Goal: Entertainment & Leisure: Consume media (video, audio)

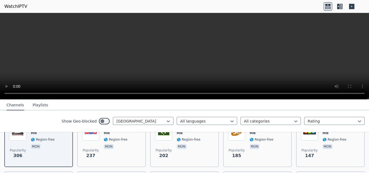
scroll to position [82, 0]
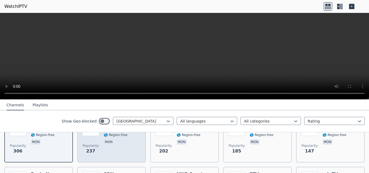
click at [121, 139] on span "mon" at bounding box center [116, 142] width 24 height 6
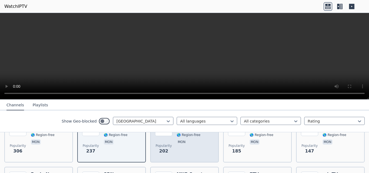
click at [184, 144] on div "C1 MN 🌎 Region-free mon" at bounding box center [189, 138] width 24 height 39
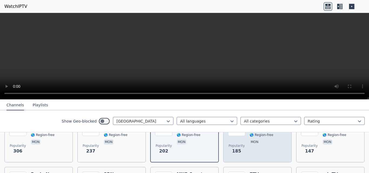
click at [246, 143] on div "Popularity 185 TV9 [GEOGRAPHIC_DATA] 🌎 Region-free mon" at bounding box center [257, 138] width 59 height 39
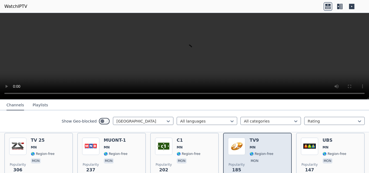
scroll to position [61, 0]
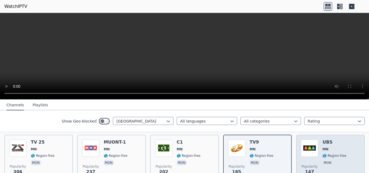
click at [310, 151] on img at bounding box center [309, 148] width 17 height 17
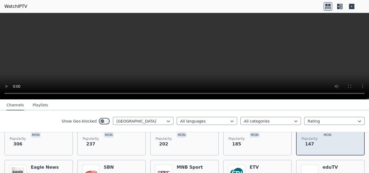
scroll to position [99, 0]
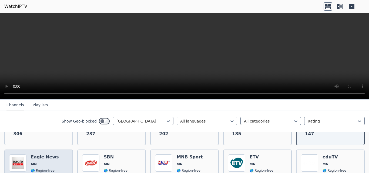
click at [55, 155] on div "Popularity 143 Eagle News MN 🌎 Region-free news mon" at bounding box center [38, 173] width 59 height 39
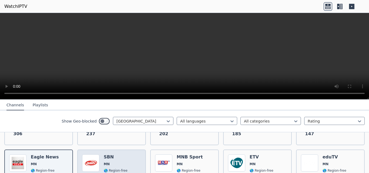
click at [123, 162] on span "MN" at bounding box center [116, 164] width 24 height 4
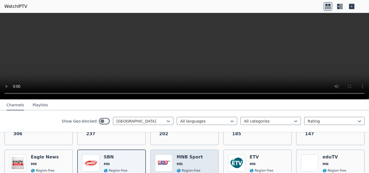
click at [187, 162] on span "MN" at bounding box center [190, 164] width 26 height 4
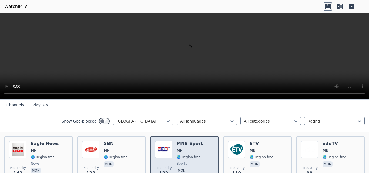
scroll to position [118, 0]
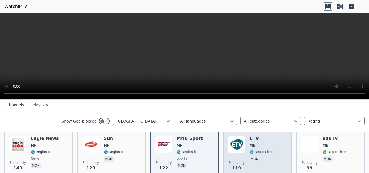
click at [246, 146] on div "Popularity 119 ETV [GEOGRAPHIC_DATA] 🌎 Region-free mon" at bounding box center [257, 155] width 59 height 39
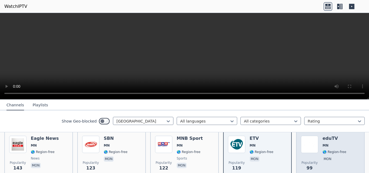
click at [312, 157] on span "Popularity 99" at bounding box center [309, 165] width 17 height 17
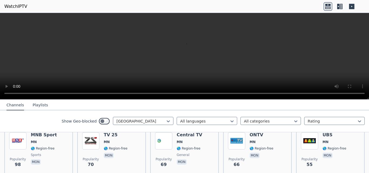
scroll to position [182, 0]
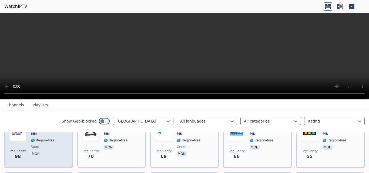
click at [44, 145] on span "sports" at bounding box center [44, 147] width 26 height 4
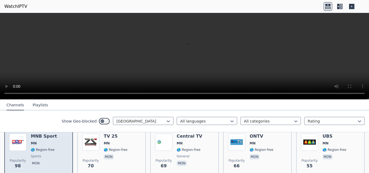
scroll to position [164, 0]
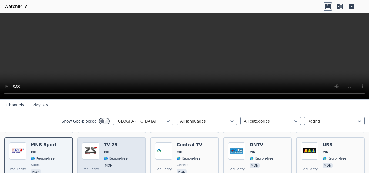
click at [119, 150] on span "MN" at bounding box center [116, 152] width 24 height 4
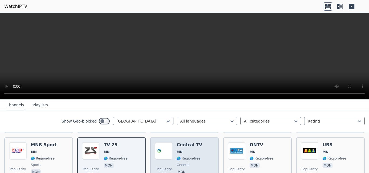
click at [195, 151] on div "Central TV MN 🌎 Region-free general mon" at bounding box center [190, 161] width 26 height 39
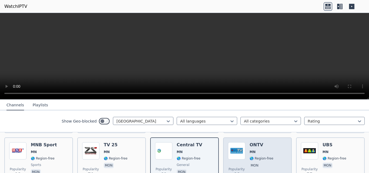
click at [246, 152] on div "Popularity 66 ONTV [GEOGRAPHIC_DATA] 🌎 Region-free mon" at bounding box center [257, 161] width 59 height 39
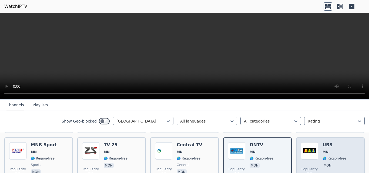
click at [306, 156] on div "Popularity 55" at bounding box center [309, 161] width 17 height 39
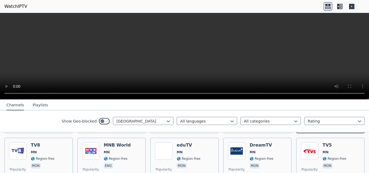
scroll to position [221, 0]
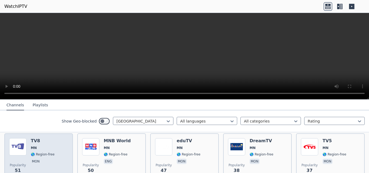
click at [48, 152] on span "🌎 Region-free" at bounding box center [43, 154] width 24 height 4
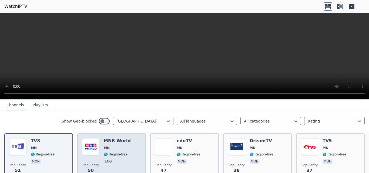
click at [116, 159] on span "eng" at bounding box center [117, 162] width 27 height 6
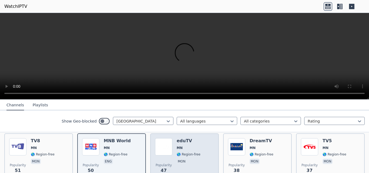
click at [183, 147] on div "eduTV MN 🌎 Region-free mon" at bounding box center [189, 157] width 24 height 39
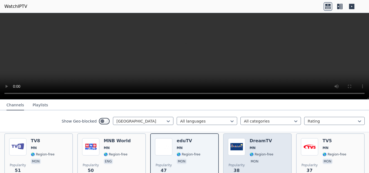
click at [253, 152] on span "🌎 Region-free" at bounding box center [261, 154] width 24 height 4
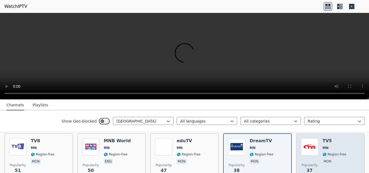
click at [313, 154] on div "Popularity 37" at bounding box center [309, 157] width 17 height 39
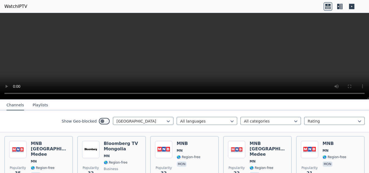
scroll to position [279, 0]
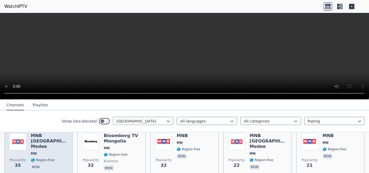
click at [42, 158] on span "🌎 Region-free" at bounding box center [43, 160] width 24 height 4
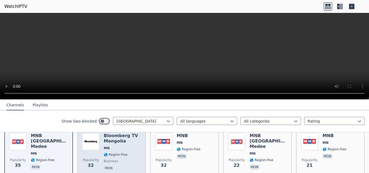
click at [120, 159] on span "business" at bounding box center [122, 161] width 37 height 4
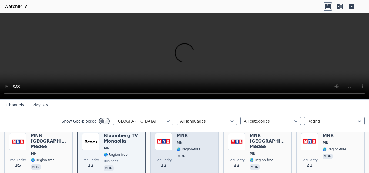
click at [185, 156] on div "MNB [GEOGRAPHIC_DATA] 🌎 Region-free mon" at bounding box center [189, 152] width 24 height 39
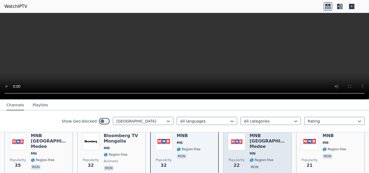
click at [257, 164] on span "mon" at bounding box center [267, 167] width 37 height 6
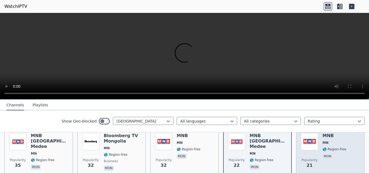
click at [310, 148] on div "Popularity 21" at bounding box center [309, 152] width 17 height 39
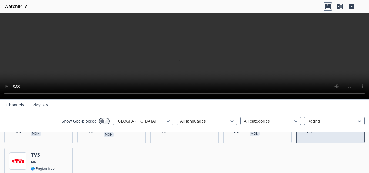
scroll to position [313, 0]
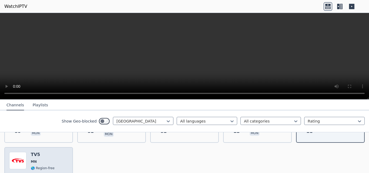
click at [47, 160] on span "MN" at bounding box center [43, 162] width 24 height 4
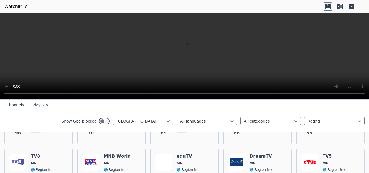
scroll to position [219, 0]
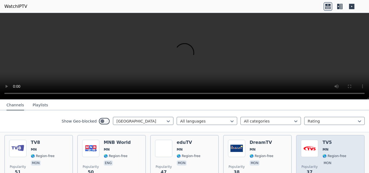
click at [313, 154] on div "Popularity 37" at bounding box center [309, 159] width 17 height 39
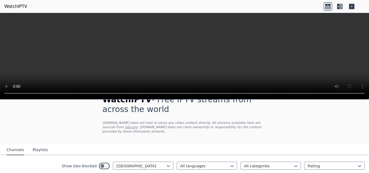
scroll to position [0, 0]
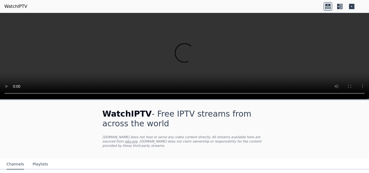
click at [248, 142] on p "[DOMAIN_NAME] does not host or serve any video content directly. All streams av…" at bounding box center [184, 141] width 164 height 13
click at [137, 140] on link "iptv-org" at bounding box center [131, 142] width 13 height 4
